Goal: Find specific page/section: Find specific page/section

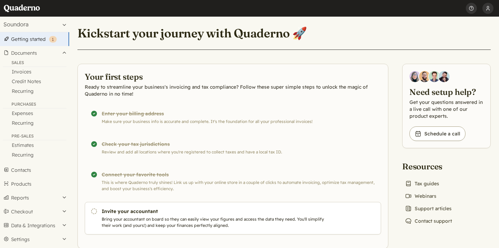
click at [25, 72] on link "Invoices" at bounding box center [34, 72] width 69 height 10
